Goal: Check status: Check status

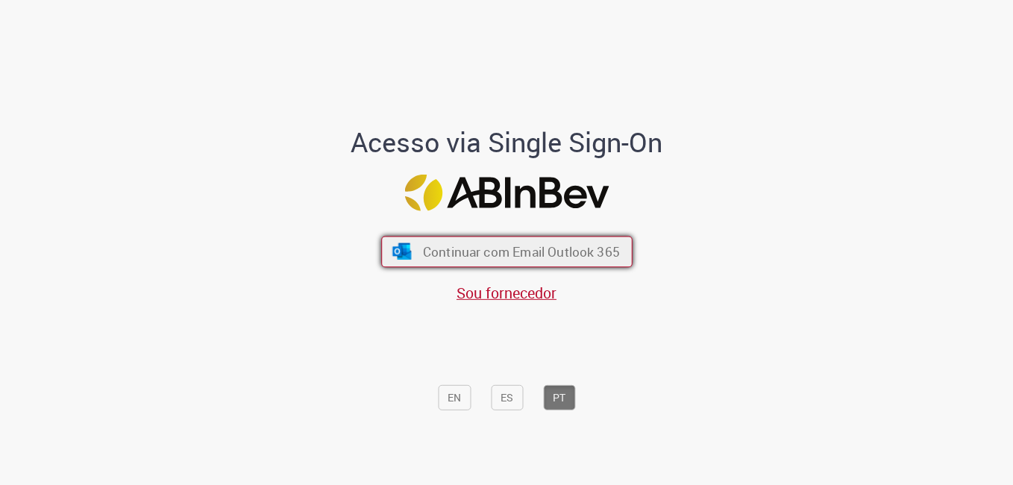
click at [532, 256] on span "Continuar com Email Outlook 365" at bounding box center [520, 251] width 197 height 17
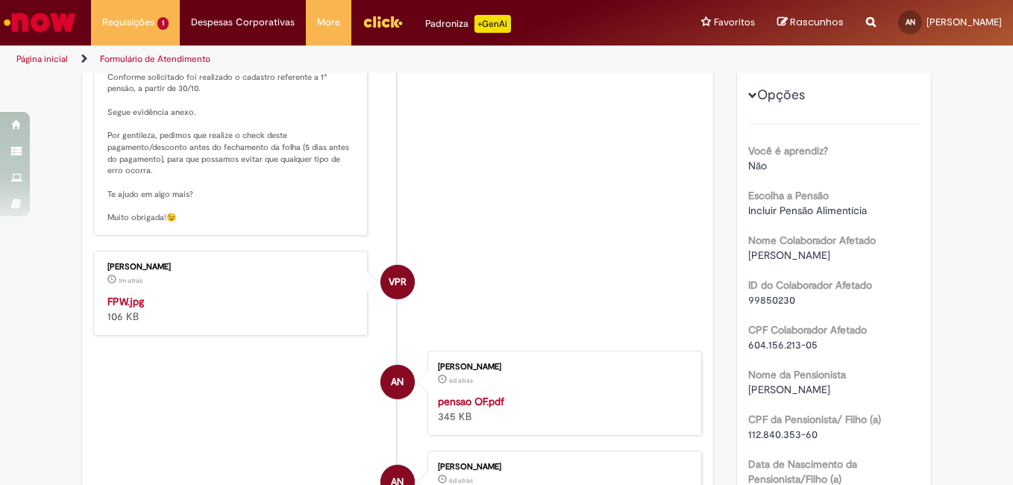
scroll to position [373, 0]
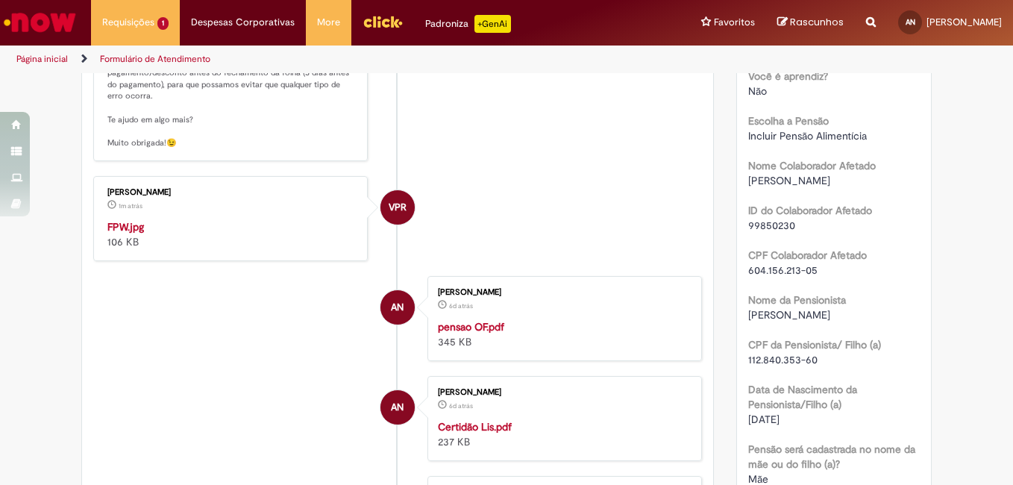
click at [194, 219] on img "Histórico de tíquete" at bounding box center [231, 219] width 248 height 0
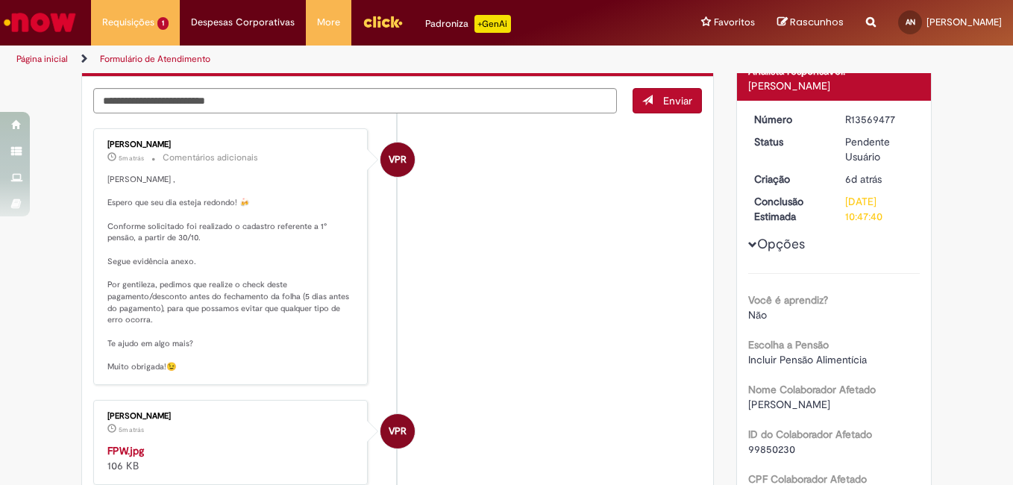
scroll to position [0, 0]
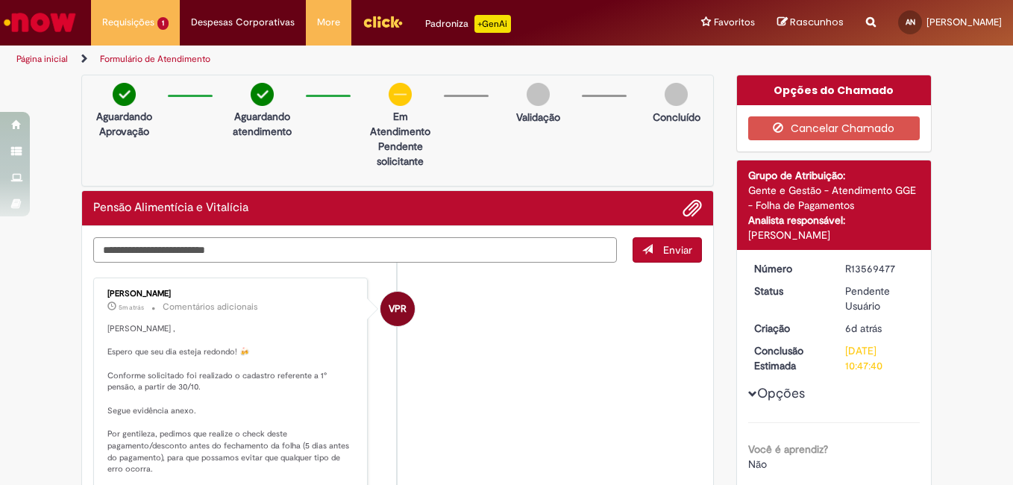
click at [418, 251] on textarea "Digite sua mensagem aqui..." at bounding box center [355, 249] width 524 height 25
click at [813, 93] on div "Opções do Chamado" at bounding box center [834, 90] width 195 height 30
drag, startPoint x: 554, startPoint y: 93, endPoint x: 551, endPoint y: 7, distance: 85.8
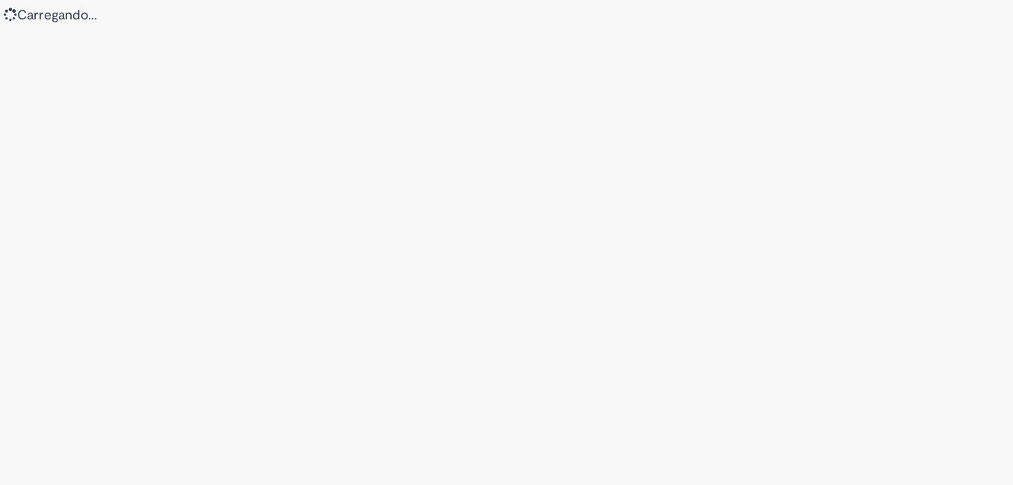
drag, startPoint x: 480, startPoint y: 52, endPoint x: 437, endPoint y: 99, distance: 63.4
click at [439, 99] on div "Loading..." at bounding box center [506, 242] width 1013 height 485
